Goal: Task Accomplishment & Management: Complete application form

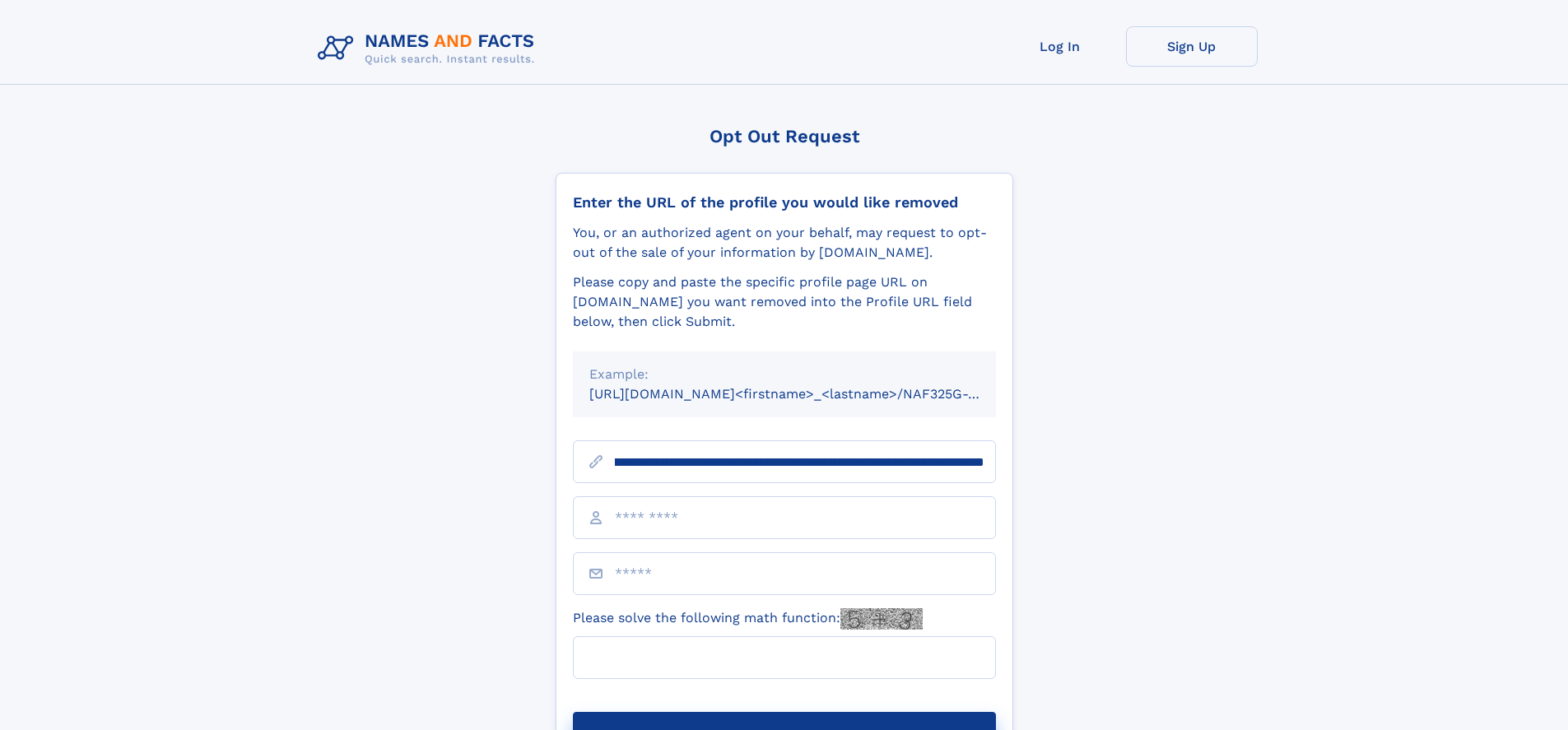
scroll to position [0, 184]
type input "**********"
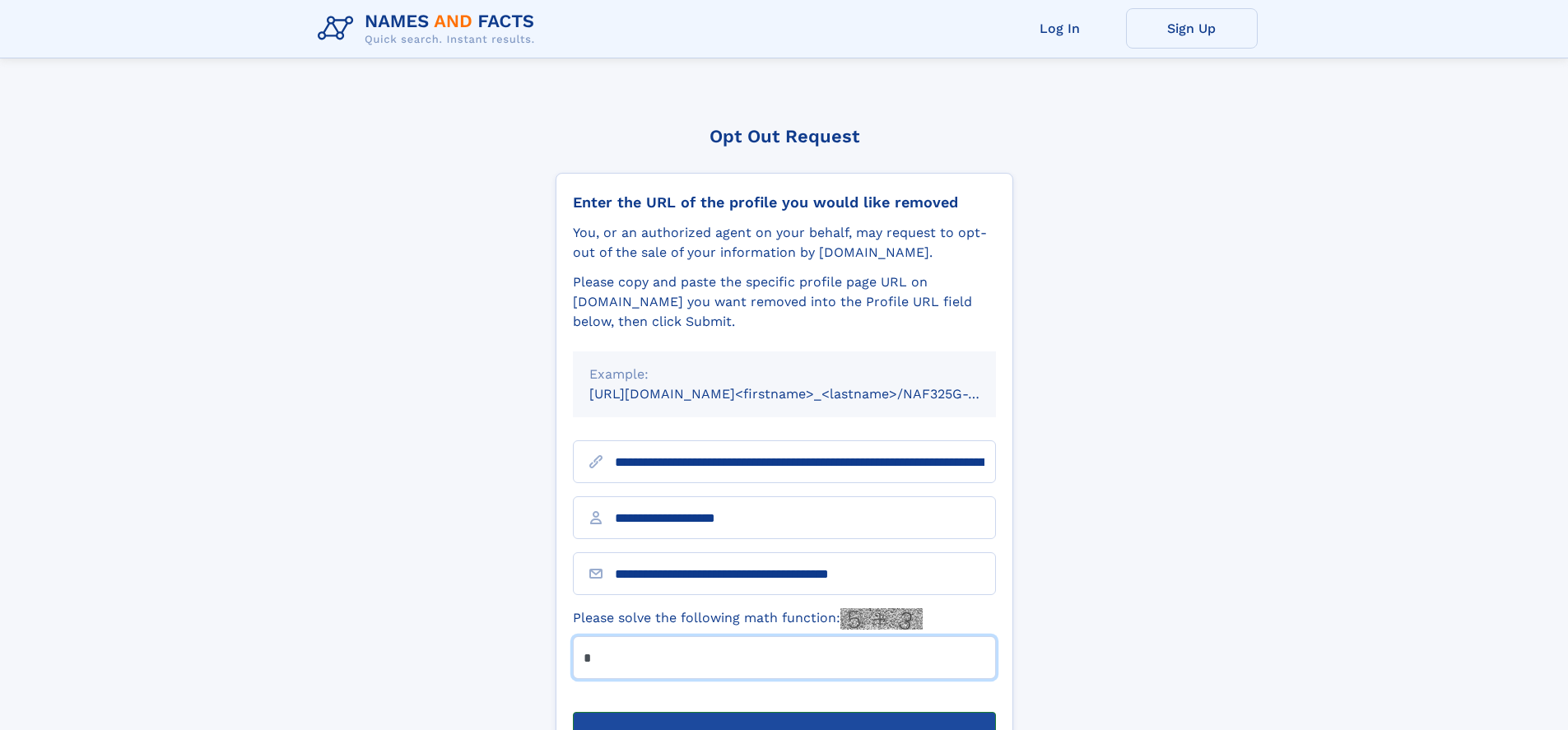
type input "*"
click at [783, 712] on button "Submit Opt Out Request" at bounding box center [784, 738] width 423 height 53
